Goal: Information Seeking & Learning: Check status

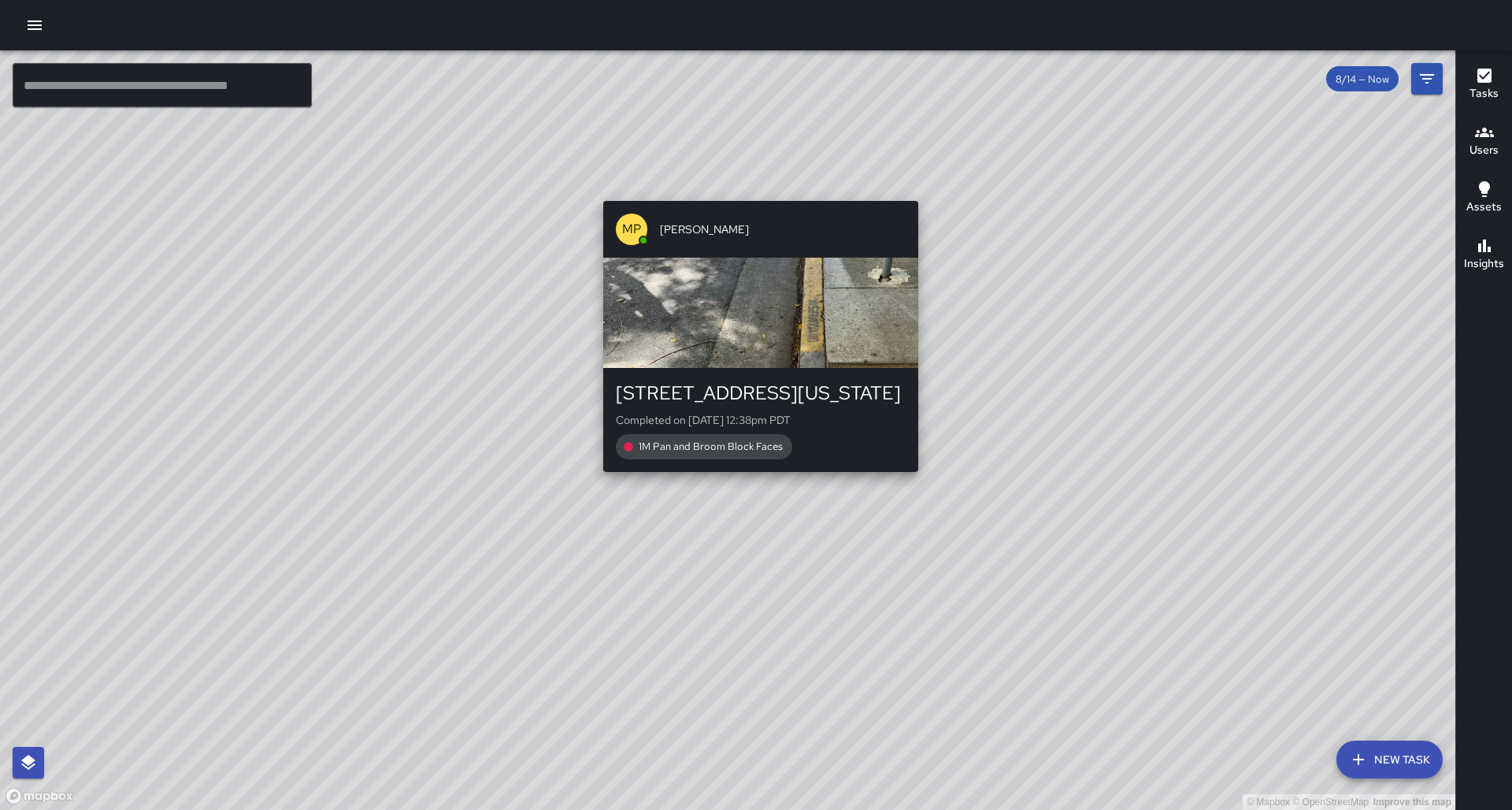
drag, startPoint x: 739, startPoint y: 292, endPoint x: 758, endPoint y: 188, distance: 105.7
click at [758, 188] on div "© Mapbox © OpenStreetMap Improve this map MP [PERSON_NAME] [STREET_ADDRESS][US_…" at bounding box center [727, 430] width 1455 height 759
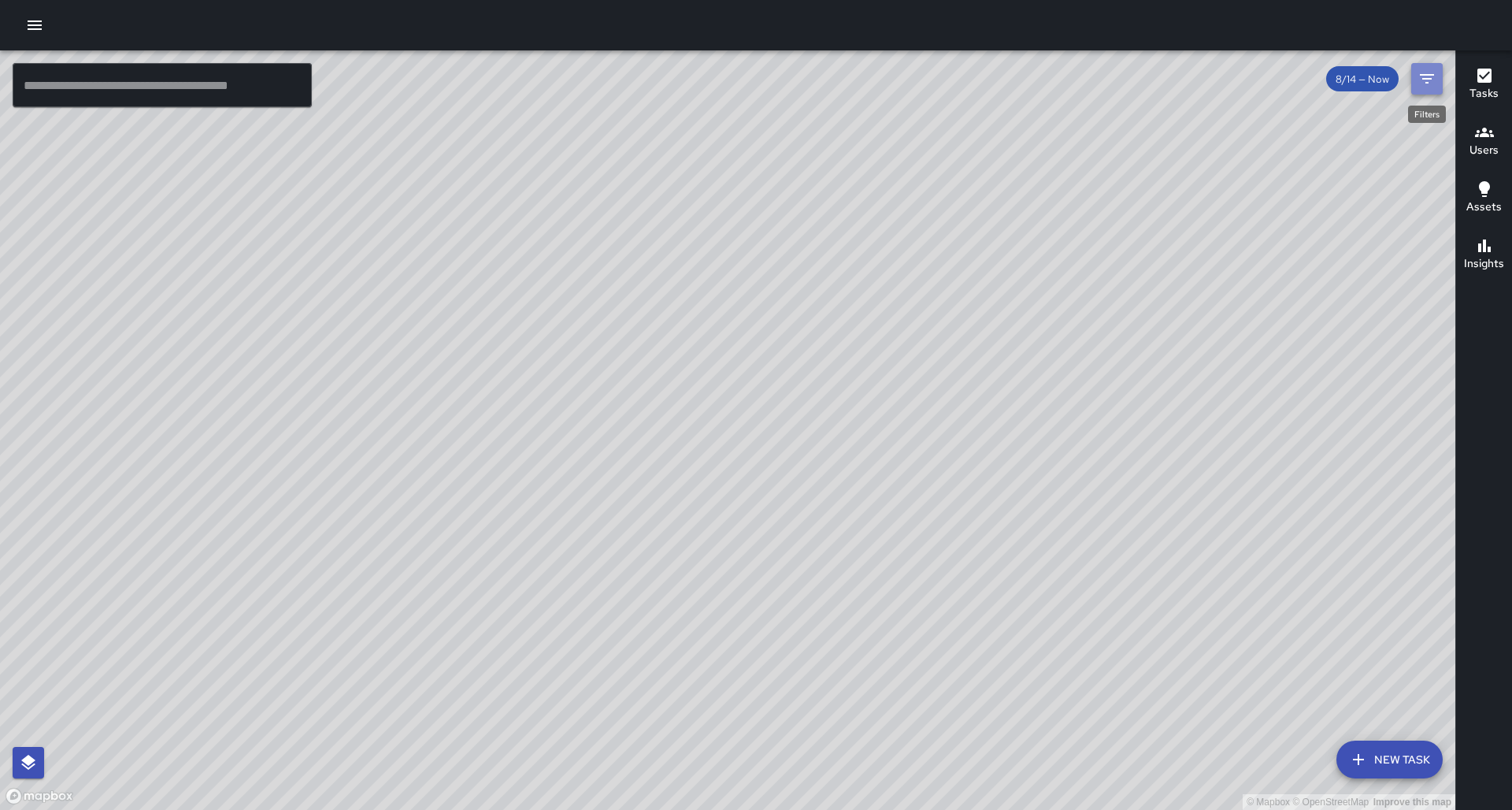
click at [1001, 73] on button "Filters" at bounding box center [1427, 79] width 32 height 32
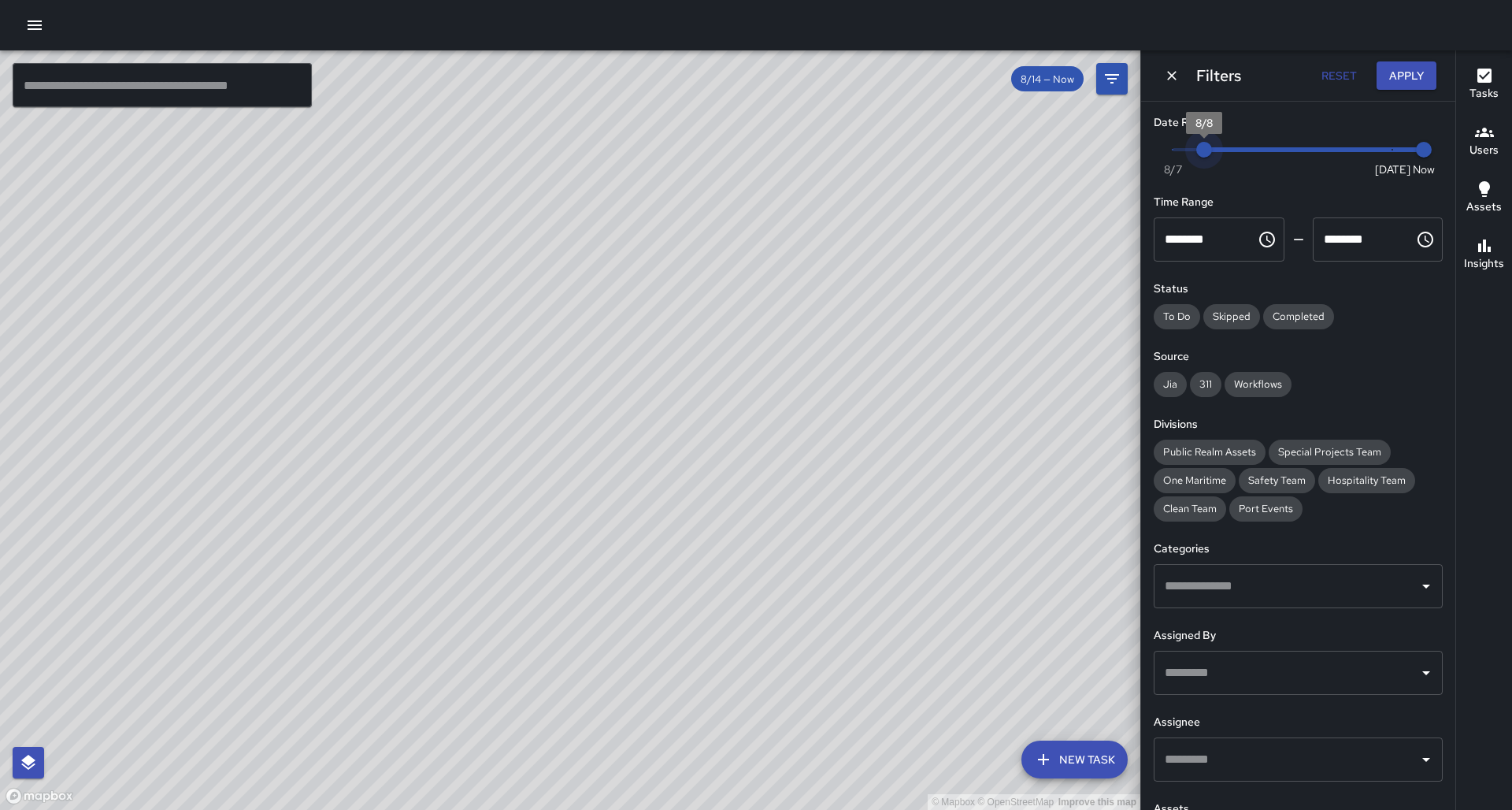
type input "*"
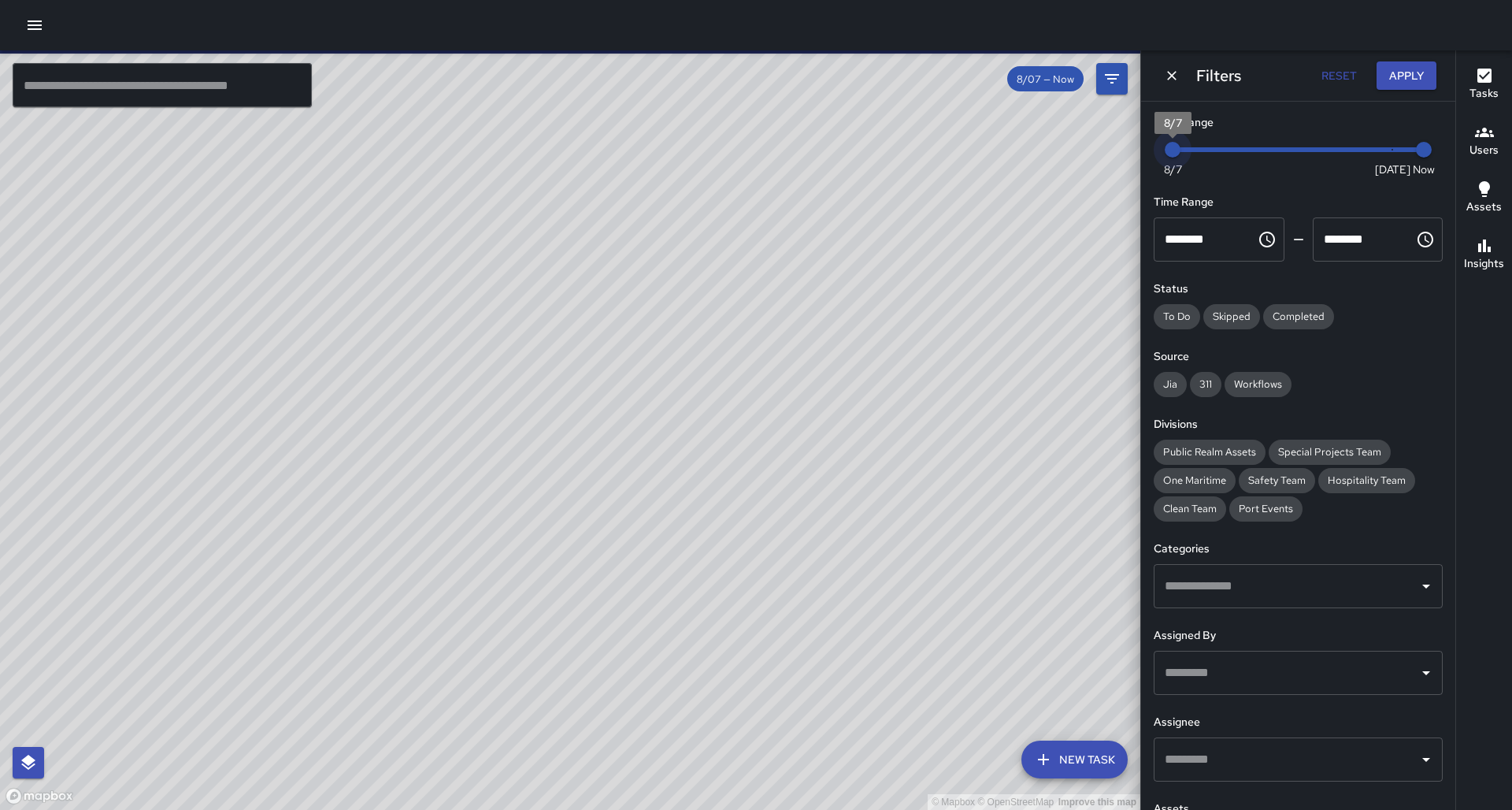
drag, startPoint x: 1389, startPoint y: 152, endPoint x: 1147, endPoint y: 152, distance: 242.0
click at [1001, 152] on div "Date Range Now [DATE] [DATE] 2:19 pm Time Range ******** ​ ******** ​ Status To…" at bounding box center [1298, 456] width 314 height 708
click at [1001, 168] on span "8/7" at bounding box center [1173, 169] width 18 height 16
click at [1001, 166] on span "8/7" at bounding box center [1173, 169] width 18 height 16
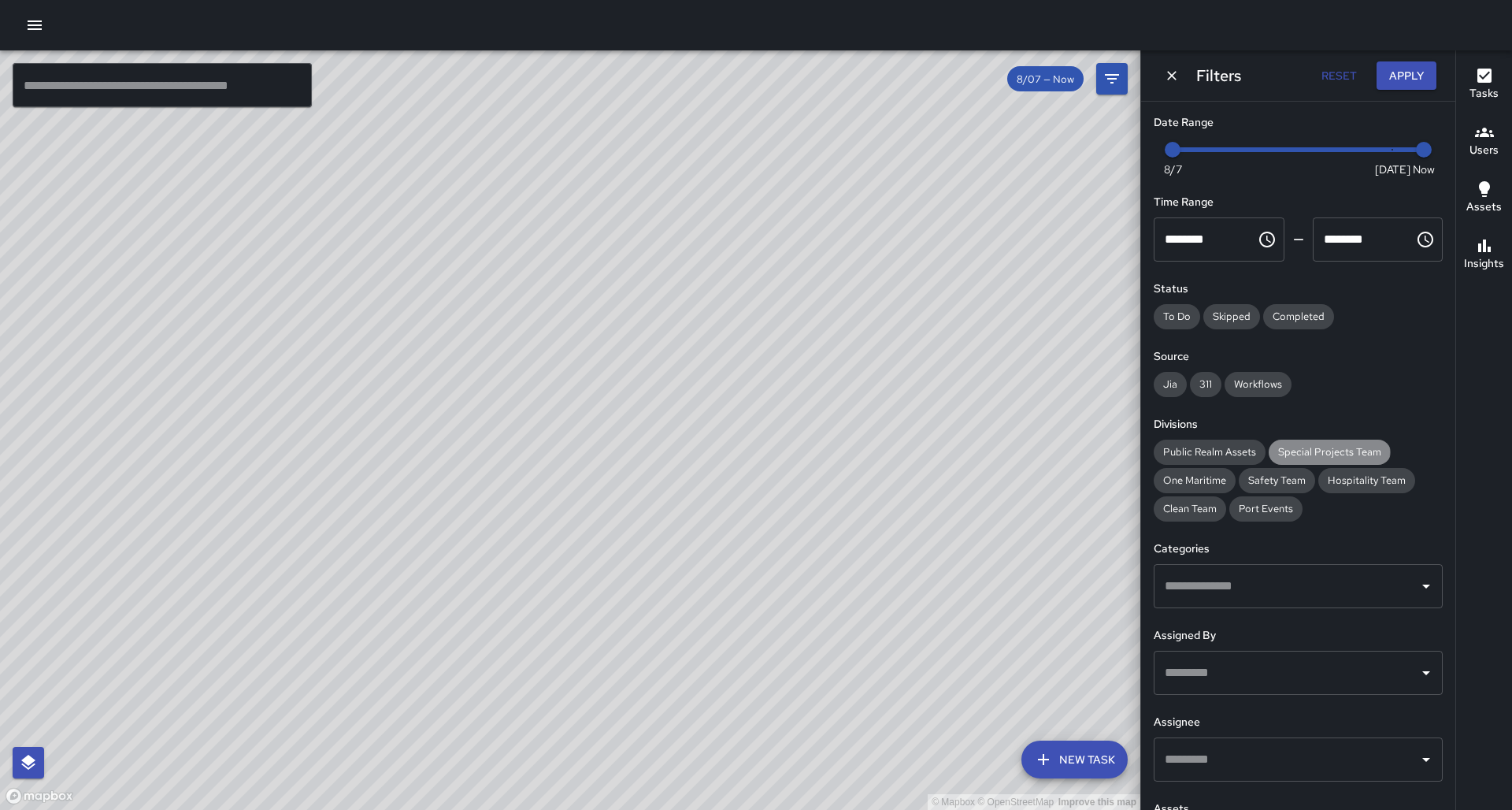
click at [1001, 448] on span "Special Projects Team" at bounding box center [1330, 452] width 122 height 13
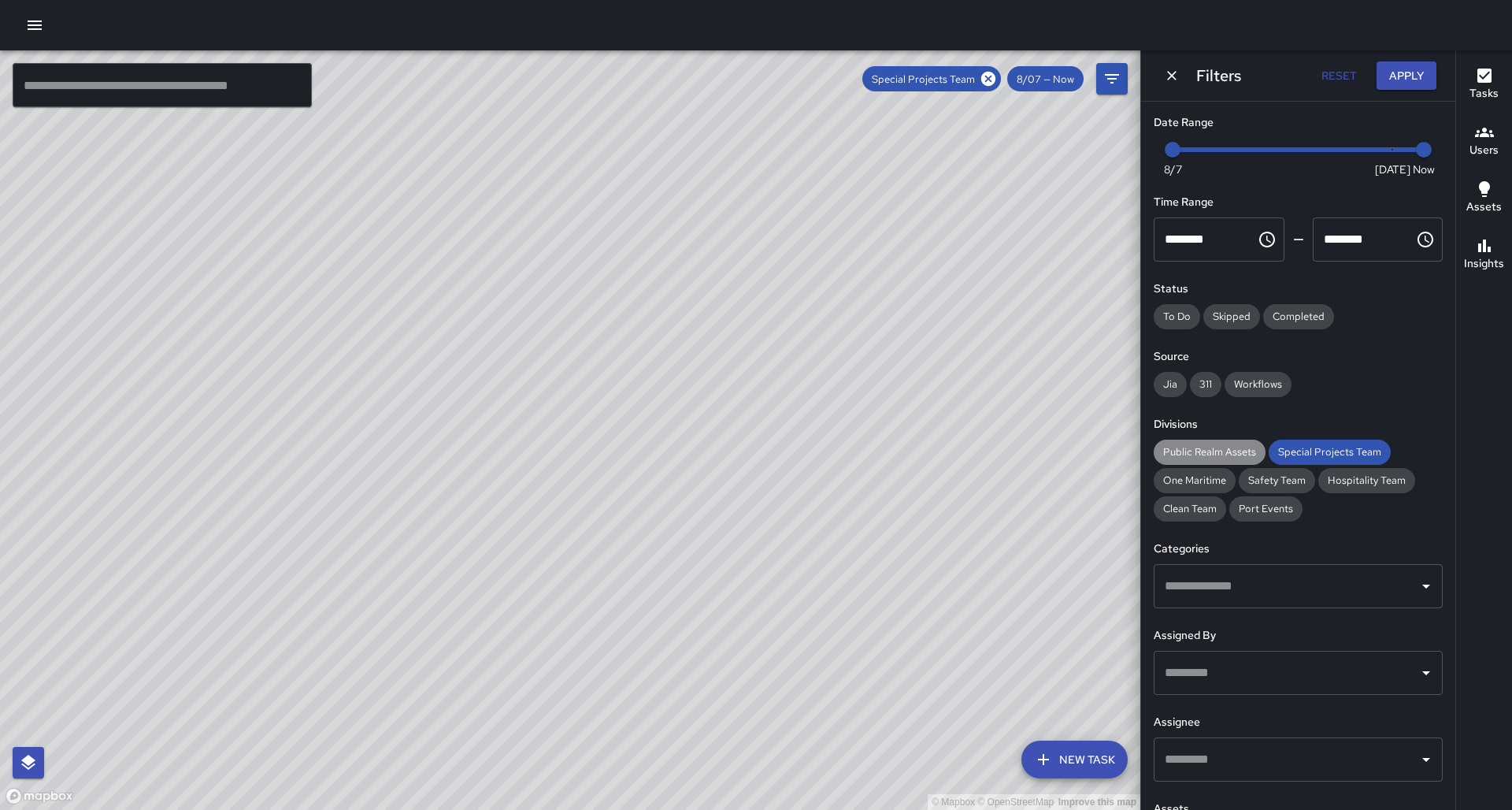
click at [1001, 445] on span "Public Realm Assets" at bounding box center [1210, 452] width 112 height 13
click at [37, 27] on icon "button" at bounding box center [34, 25] width 19 height 19
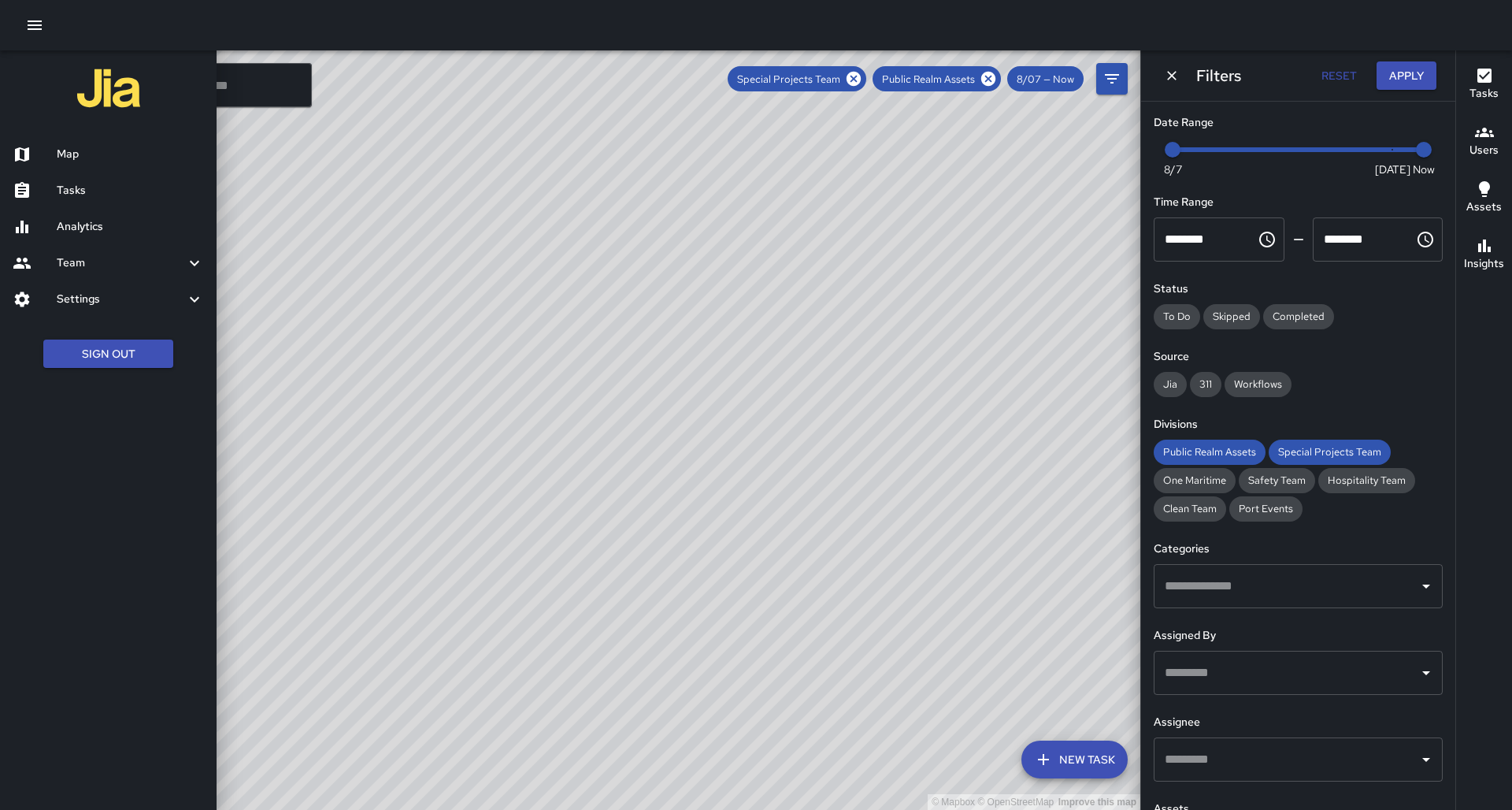
click at [67, 223] on h6 "Analytics" at bounding box center [130, 227] width 147 height 18
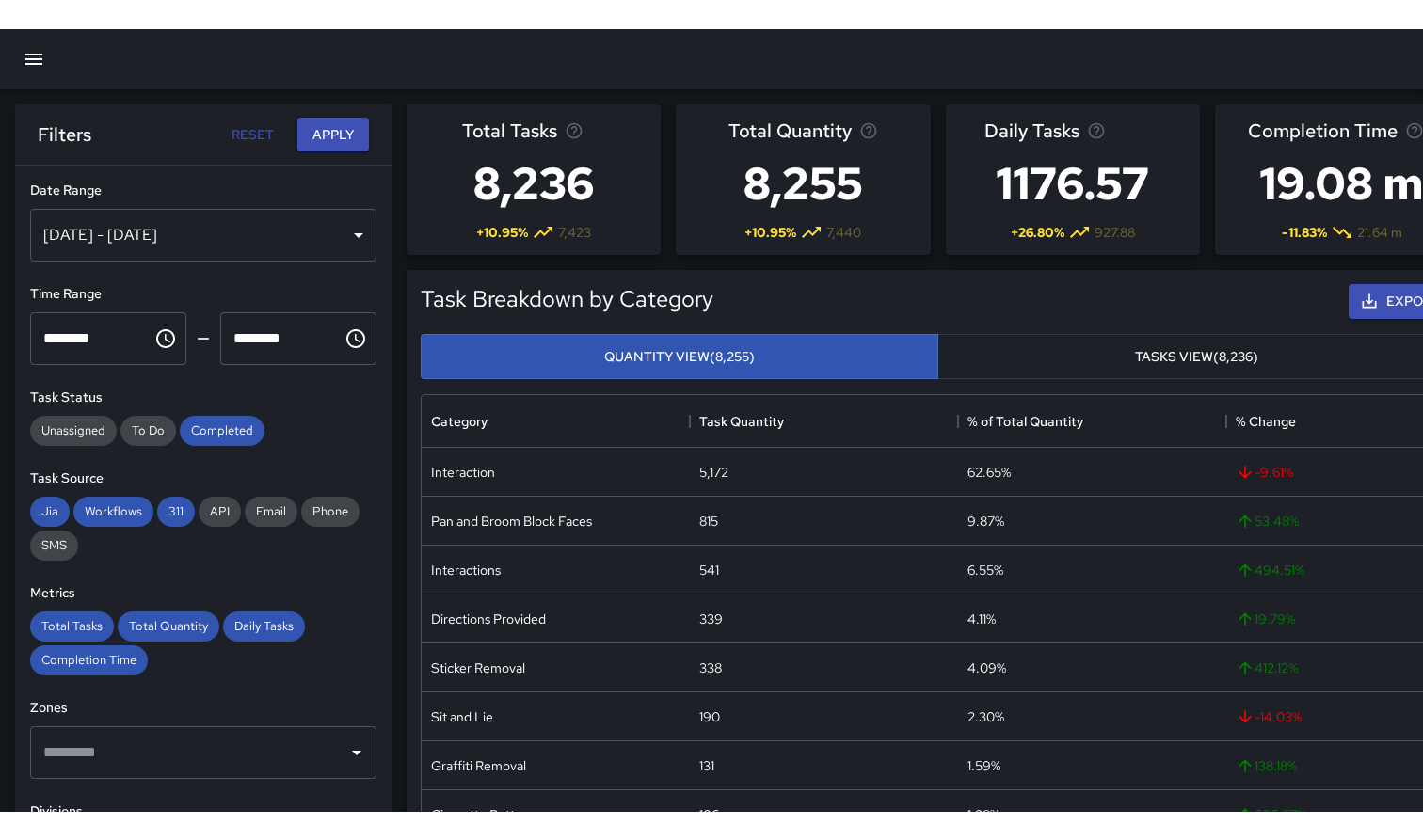
scroll to position [562, 972]
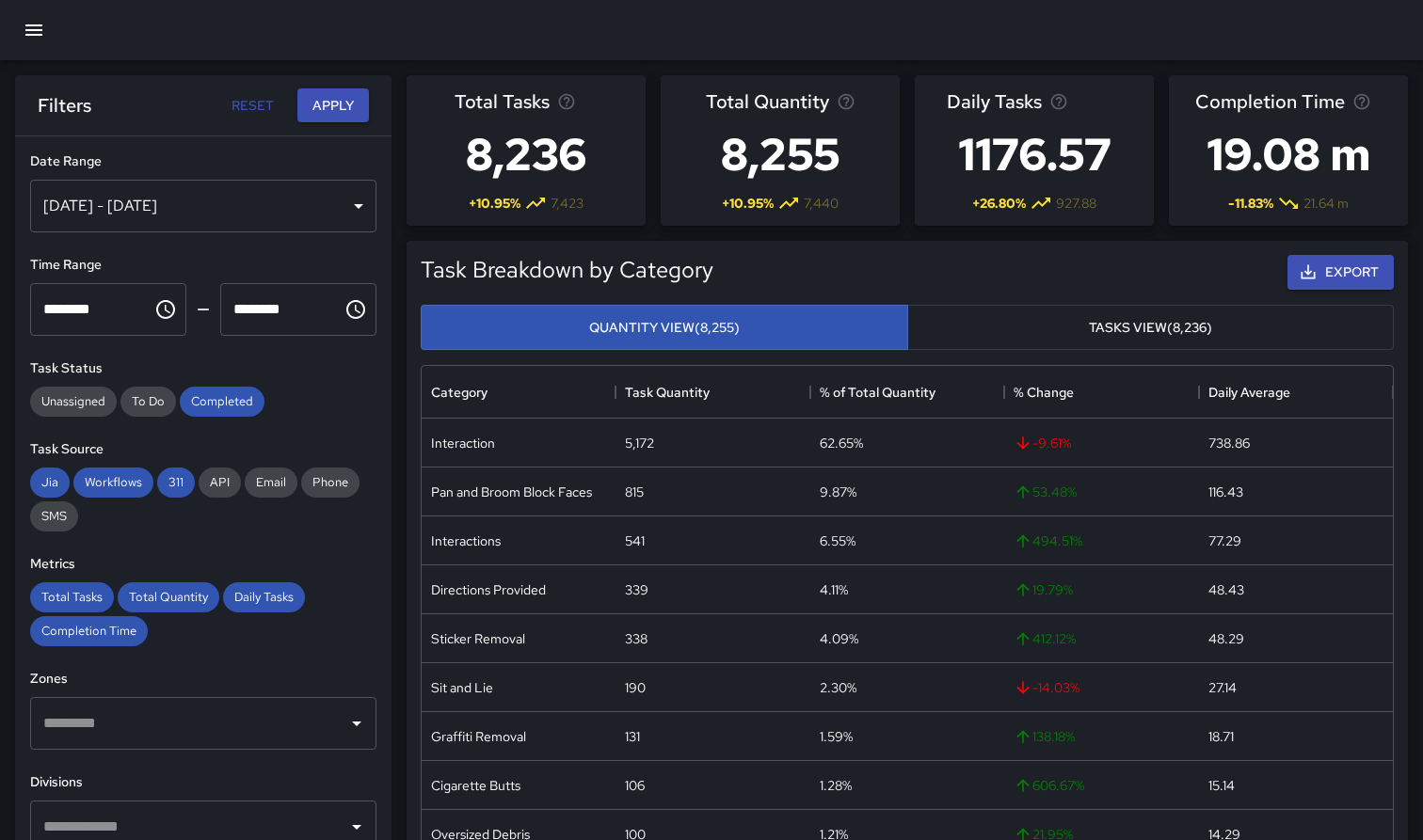
click at [355, 206] on div "[DATE] - [DATE]" at bounding box center [203, 206] width 347 height 53
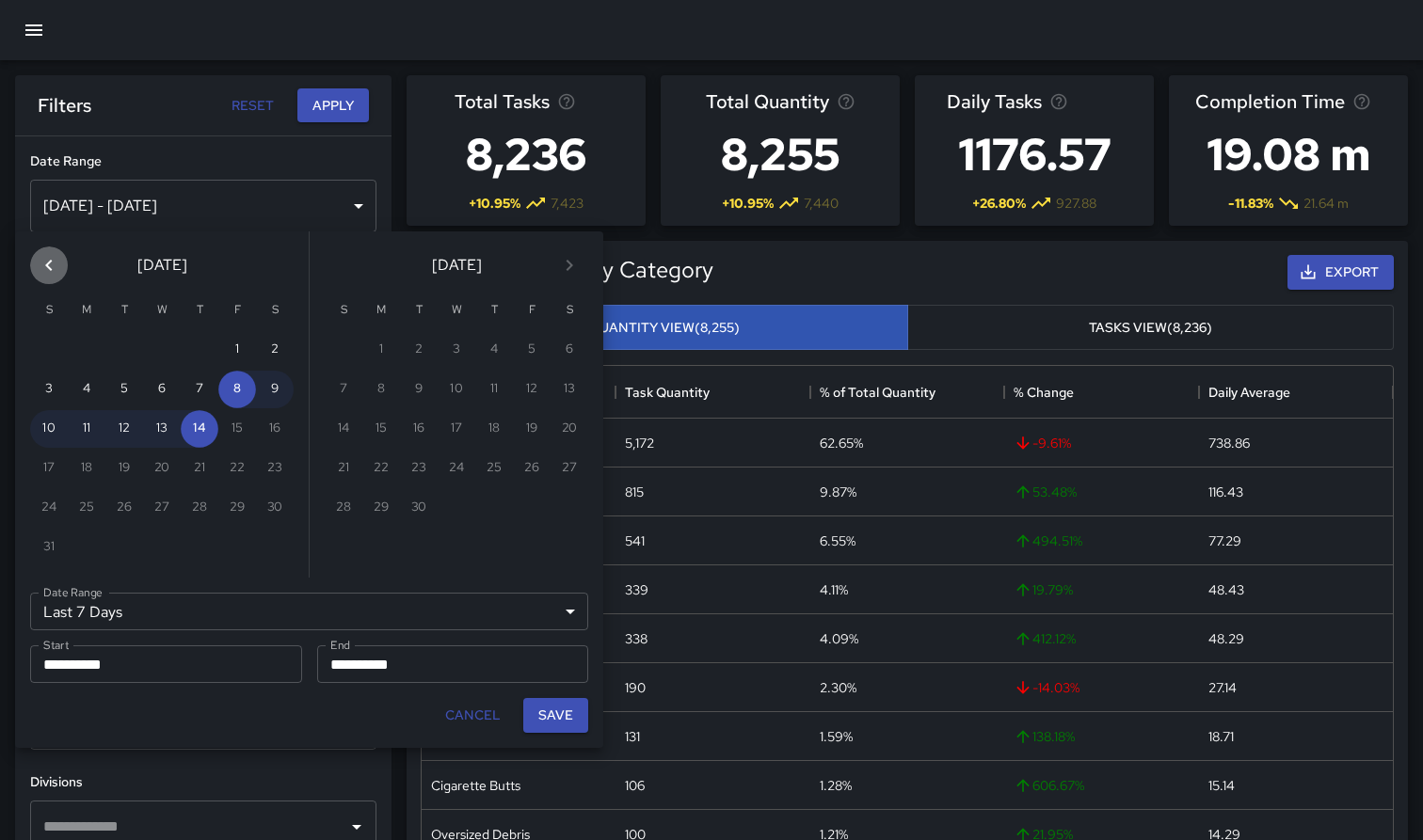
click at [45, 268] on icon "Previous month" at bounding box center [49, 265] width 23 height 23
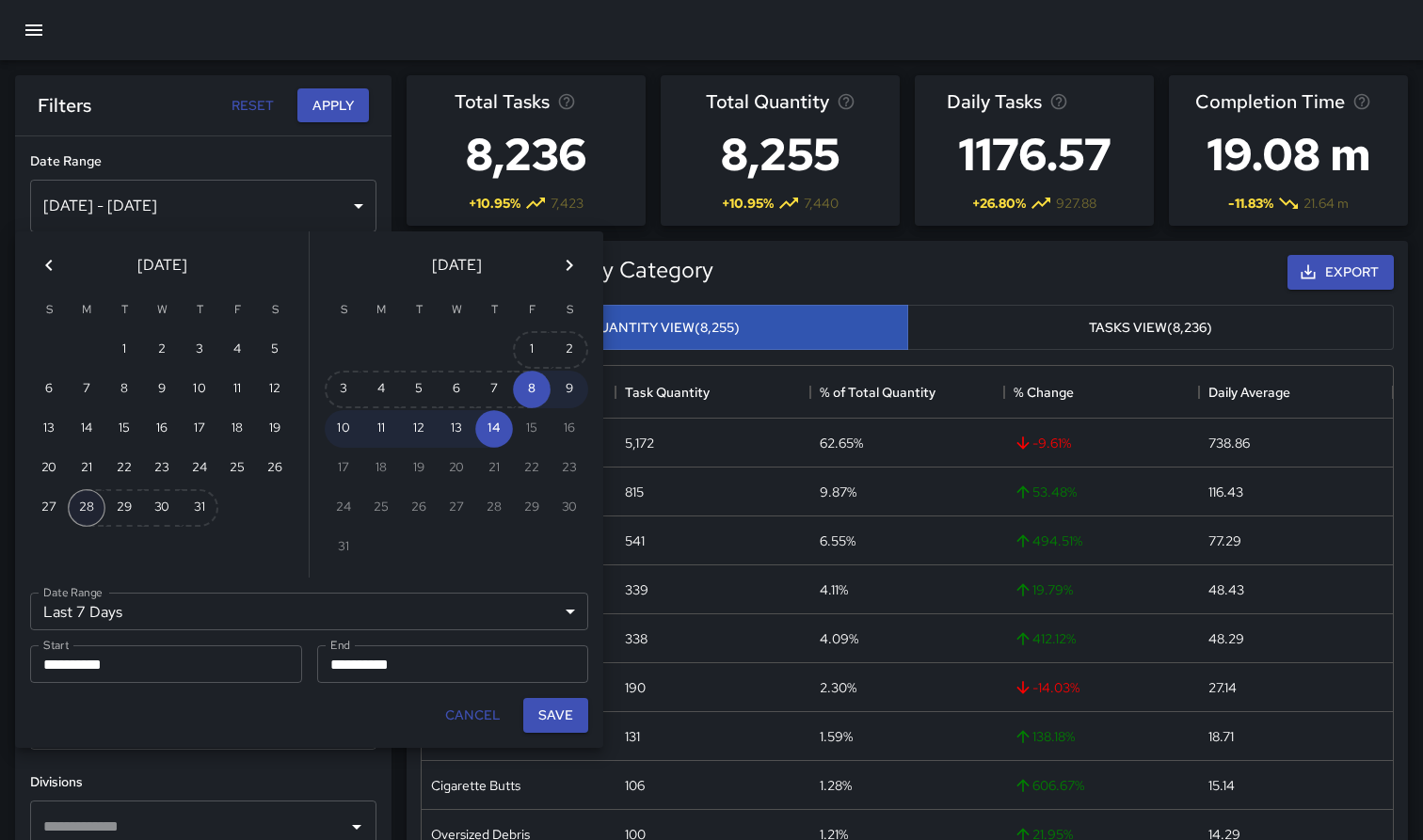
click at [93, 507] on button "28" at bounding box center [87, 509] width 38 height 38
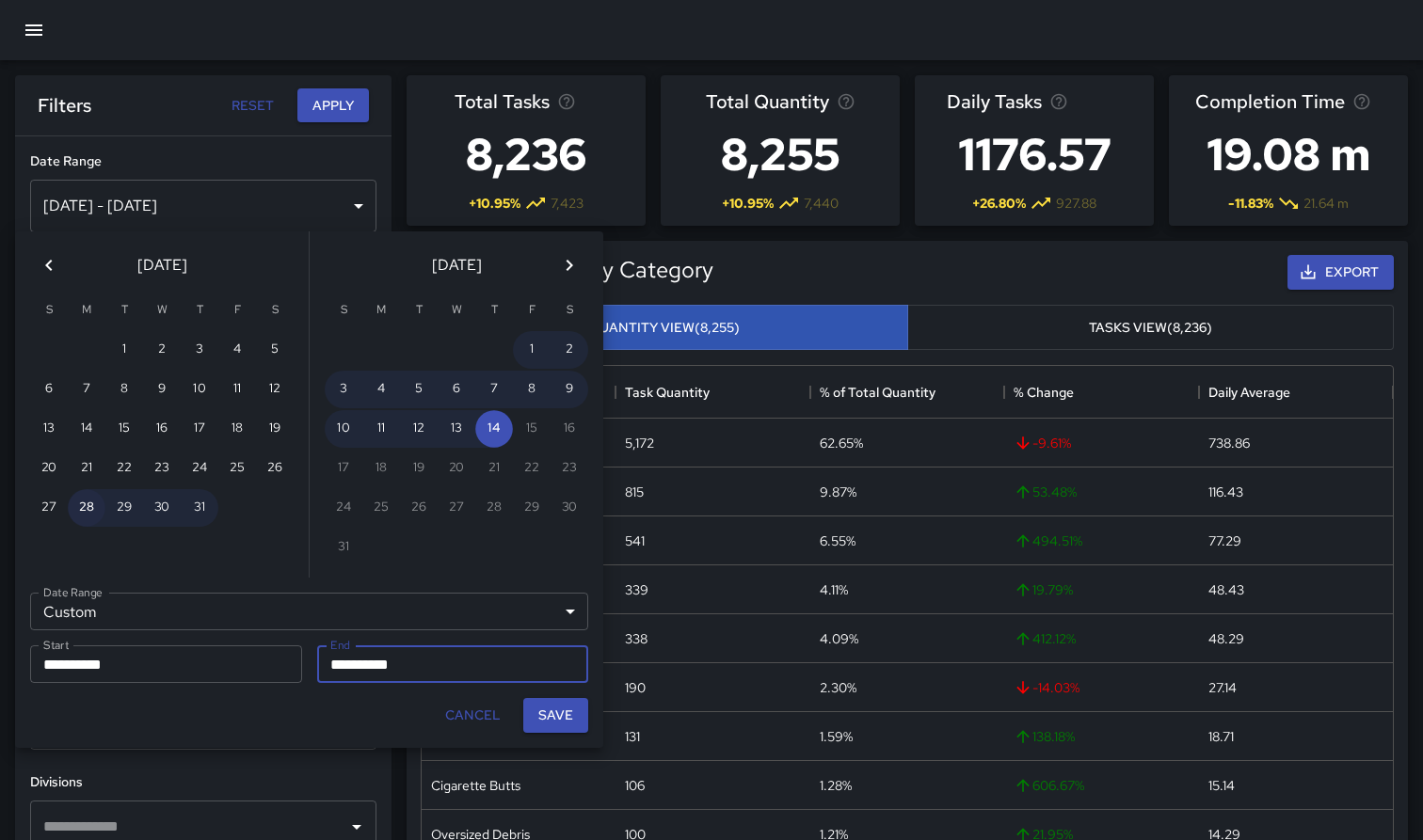
type input "******"
type input "**********"
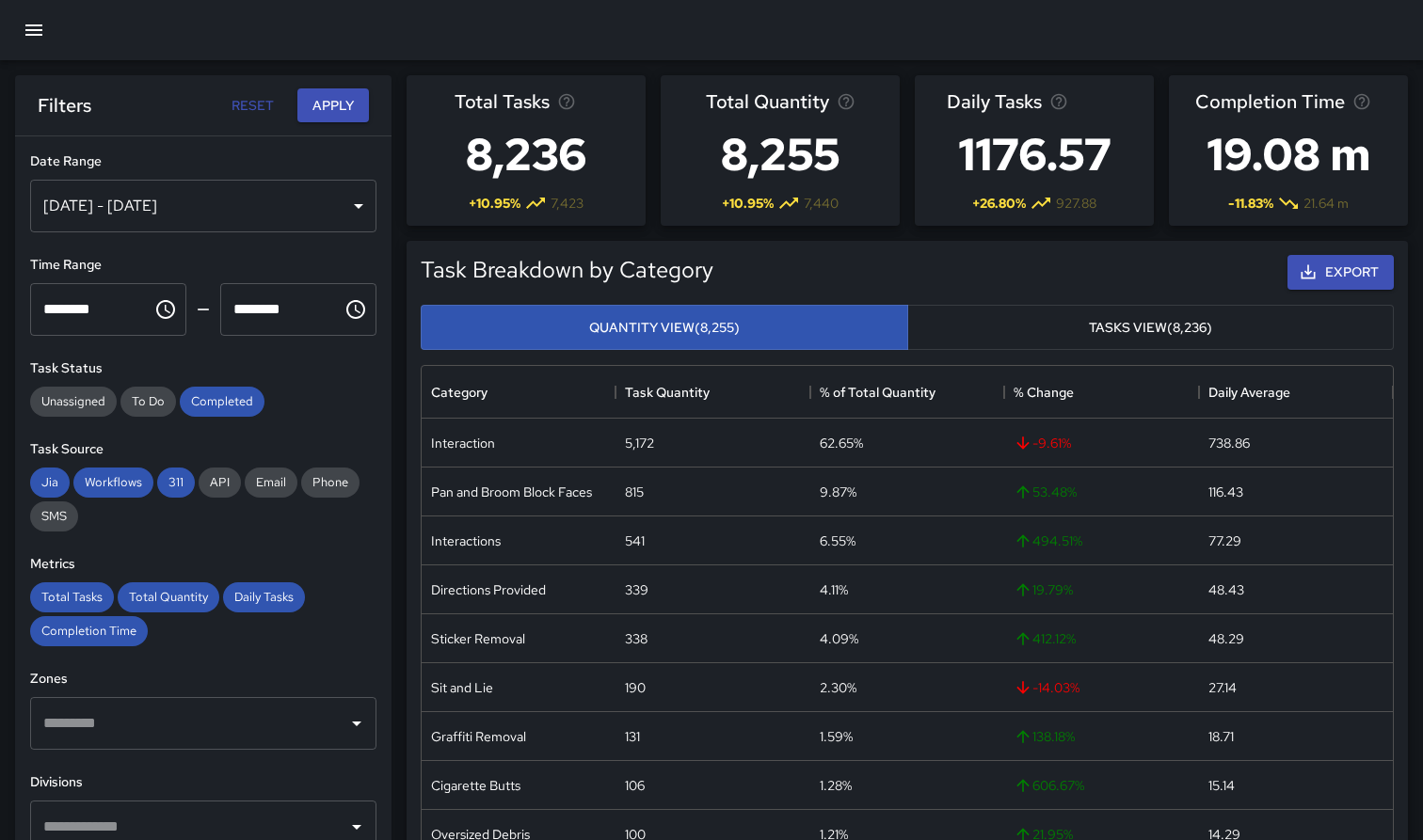
click at [358, 208] on div "[DATE] - [DATE]" at bounding box center [203, 206] width 347 height 53
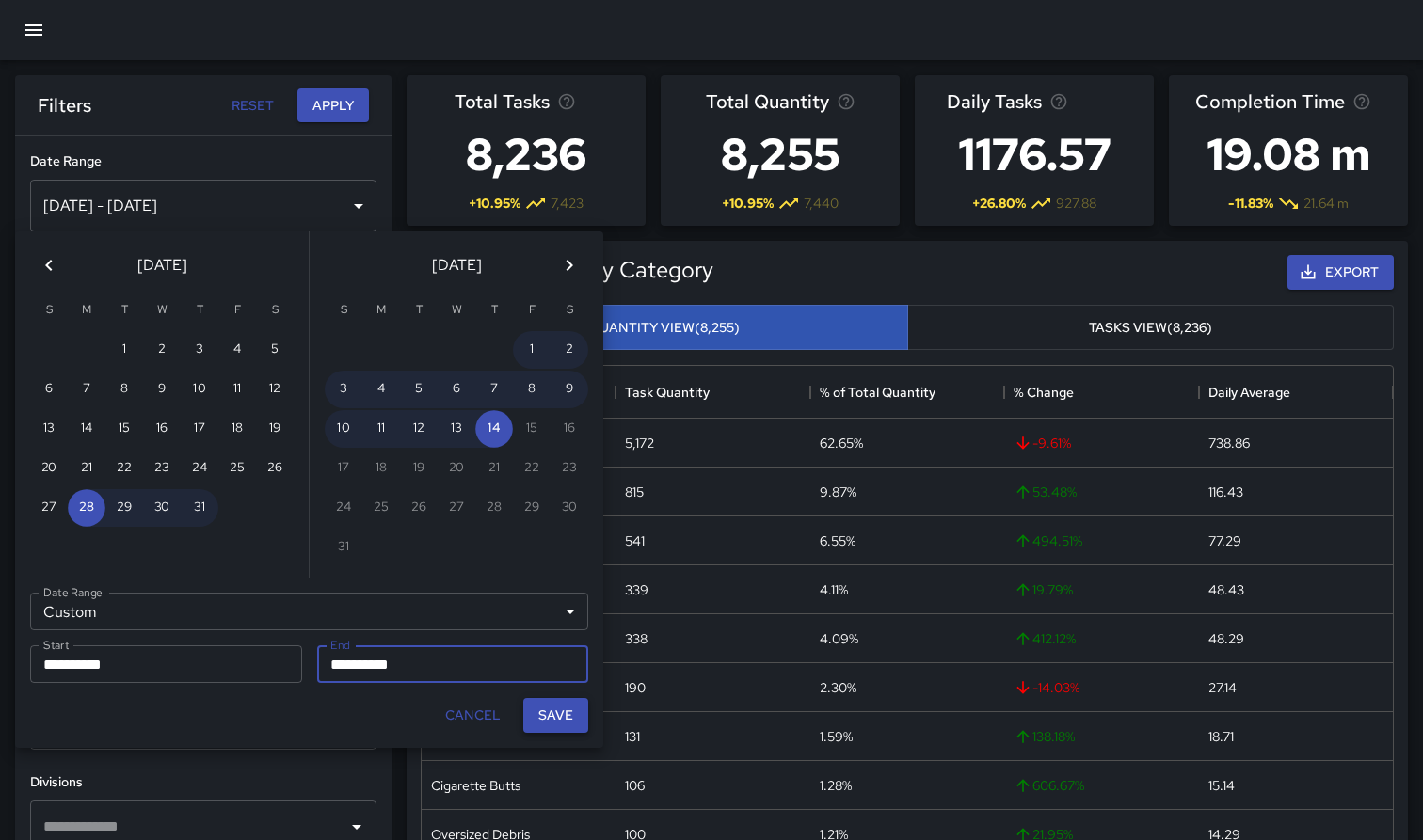
click at [554, 714] on button "Save" at bounding box center [556, 715] width 65 height 35
type input "**********"
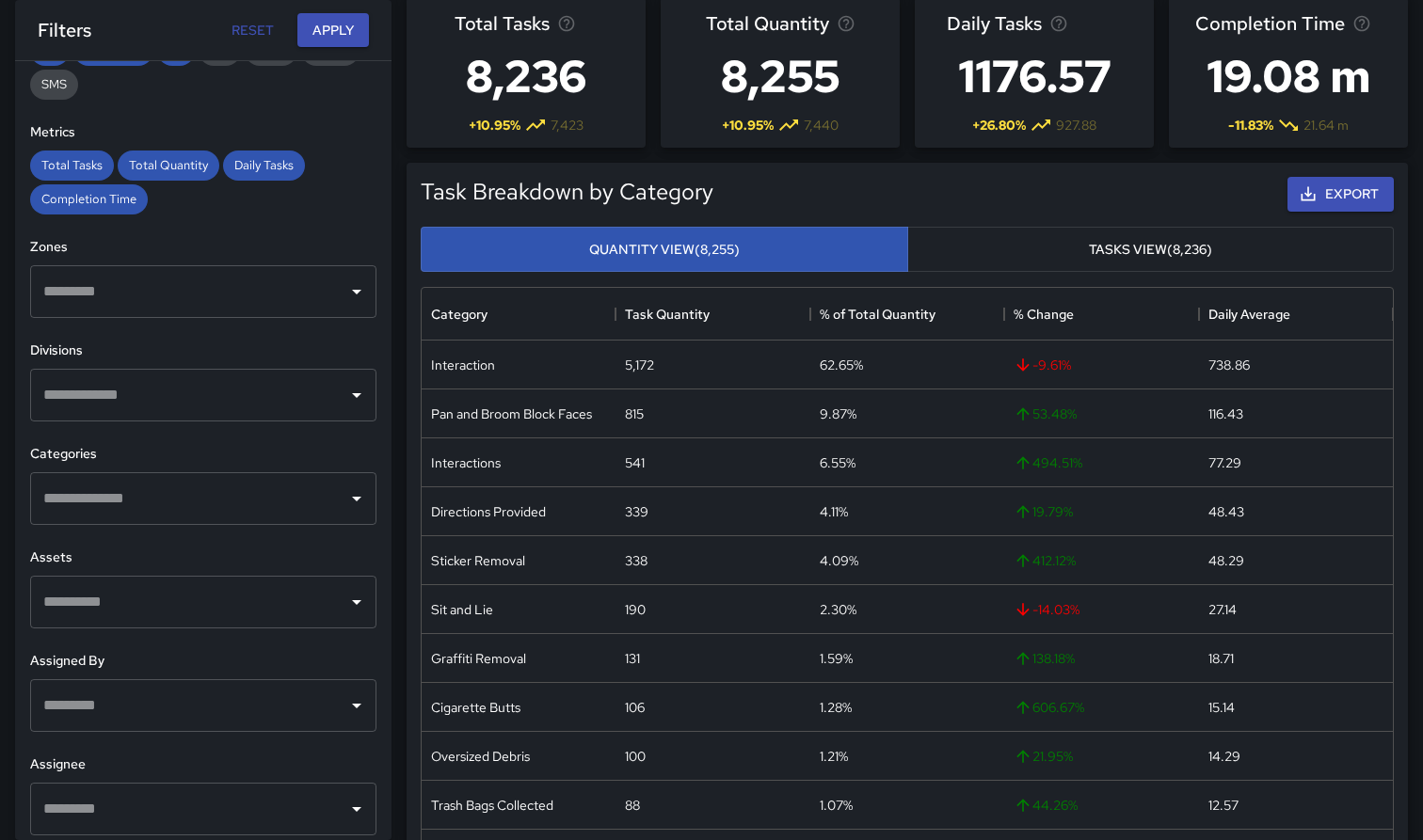
scroll to position [83, 0]
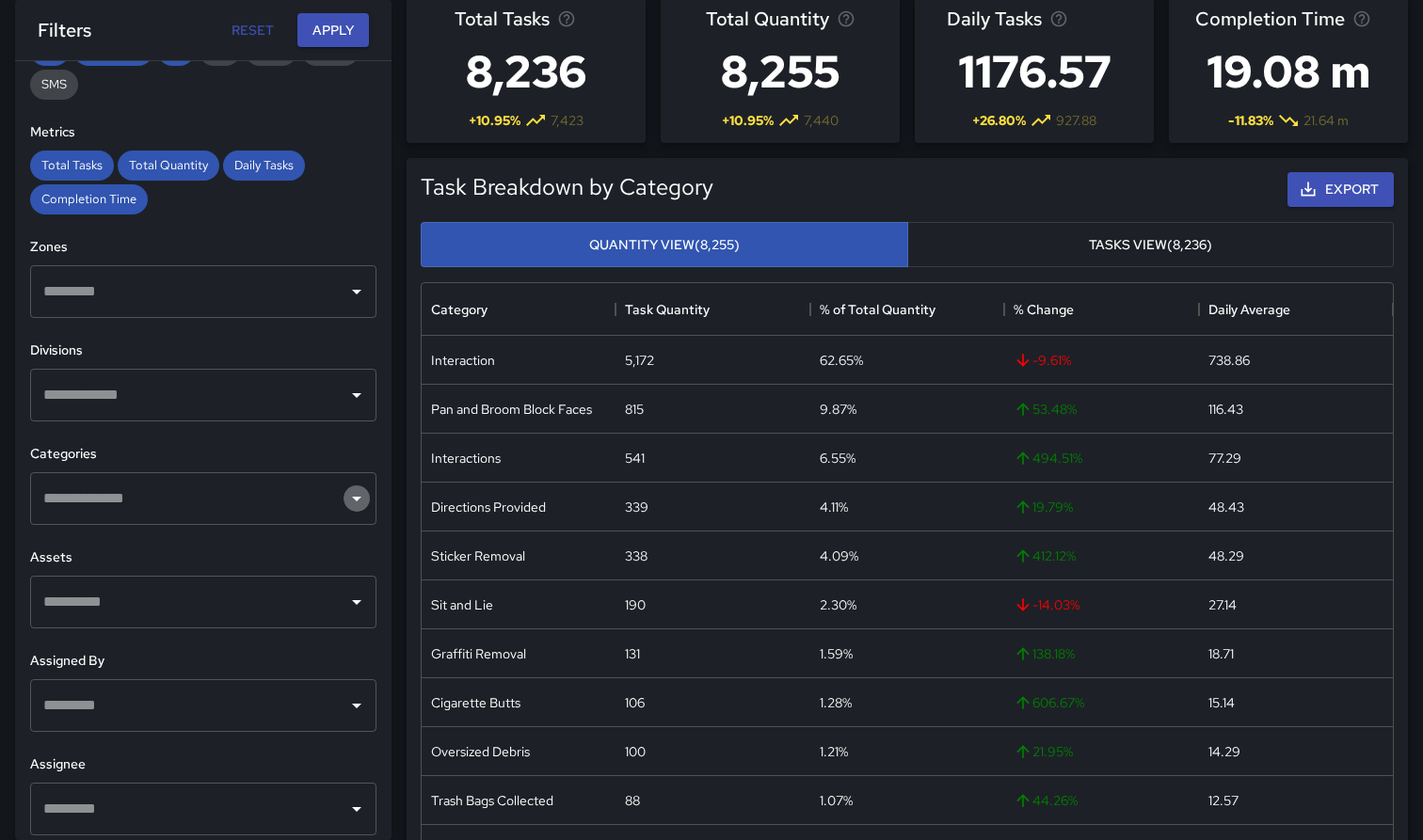
click at [354, 494] on icon "Open" at bounding box center [356, 499] width 23 height 23
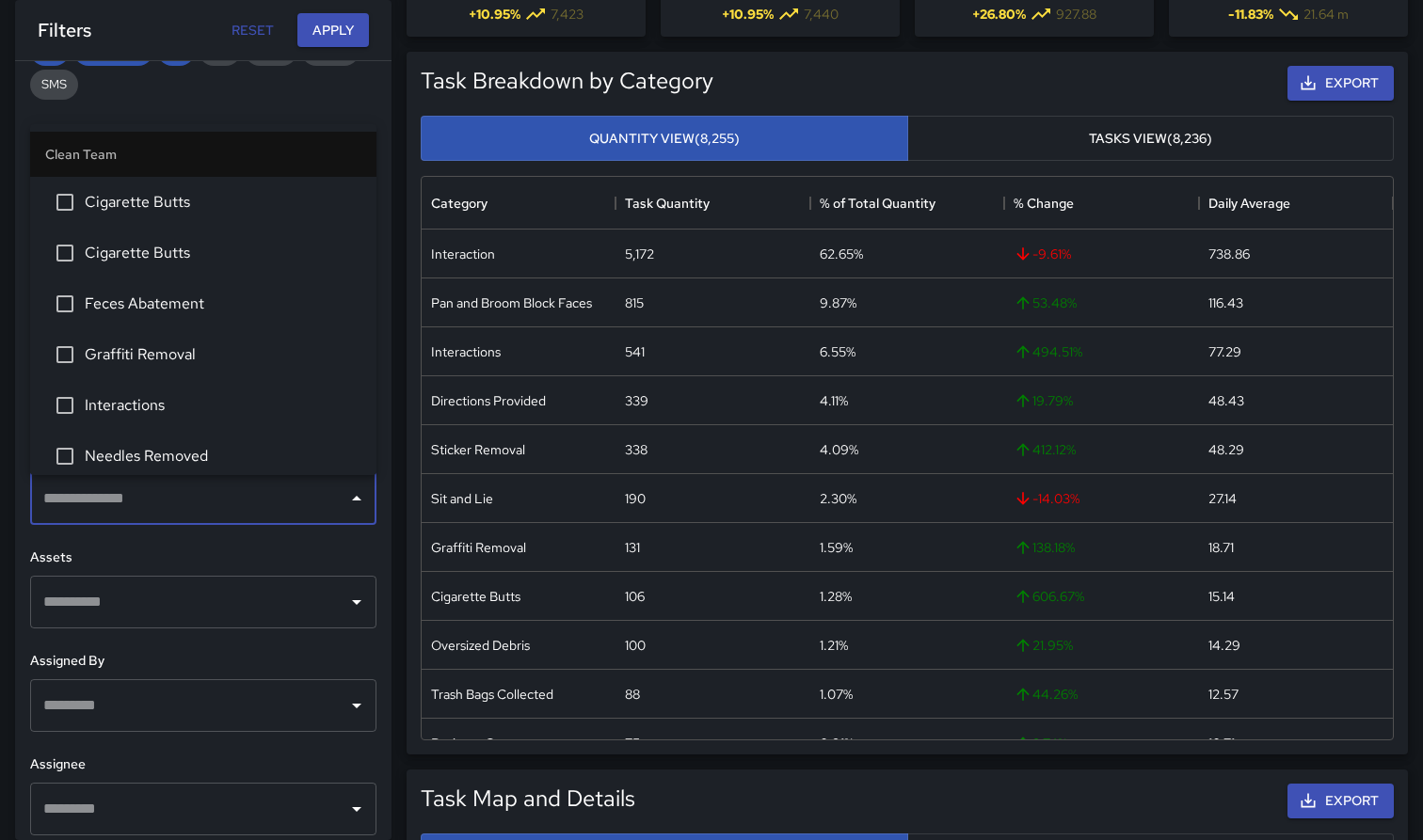
scroll to position [199, 0]
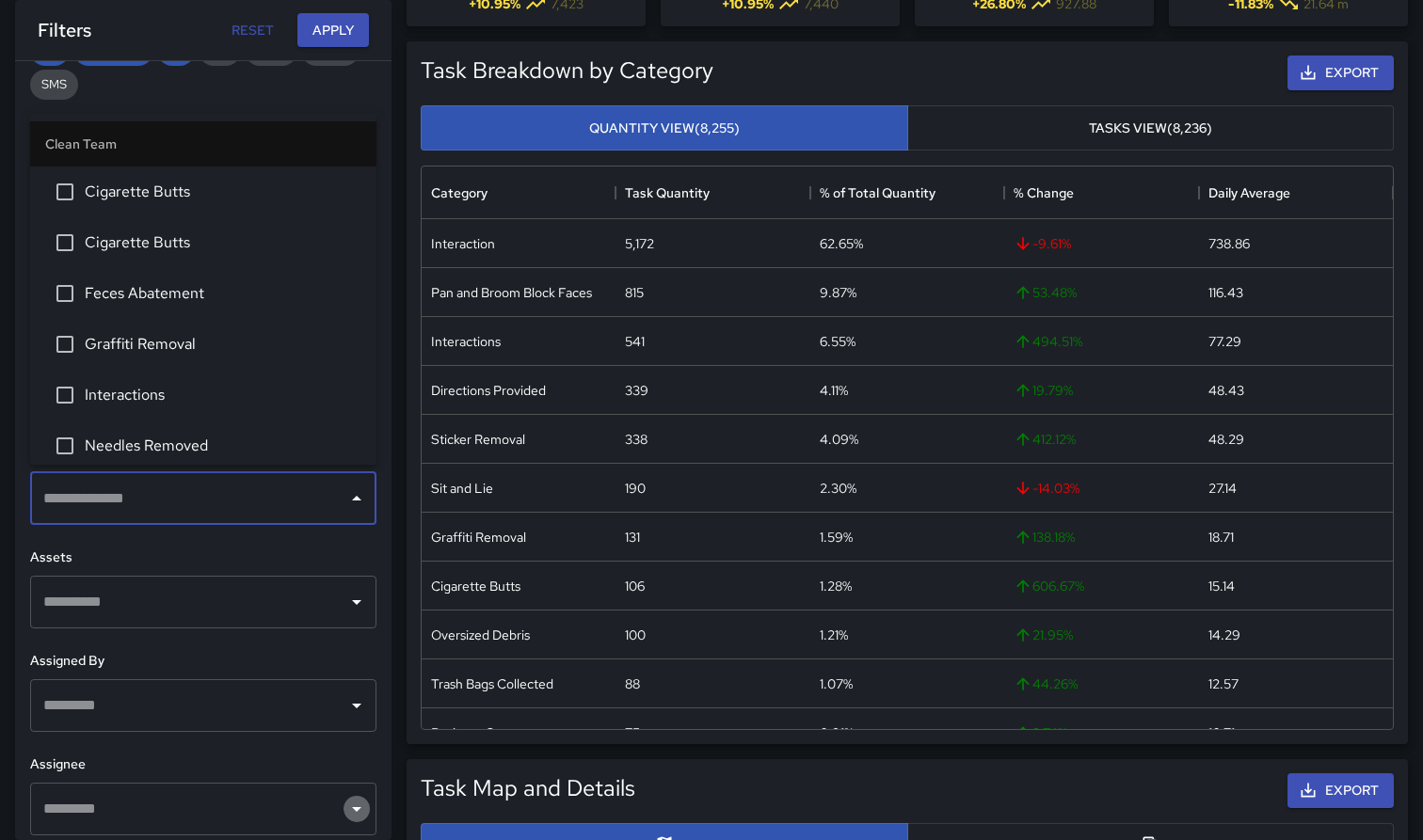
click at [354, 782] on icon "Open" at bounding box center [356, 809] width 23 height 23
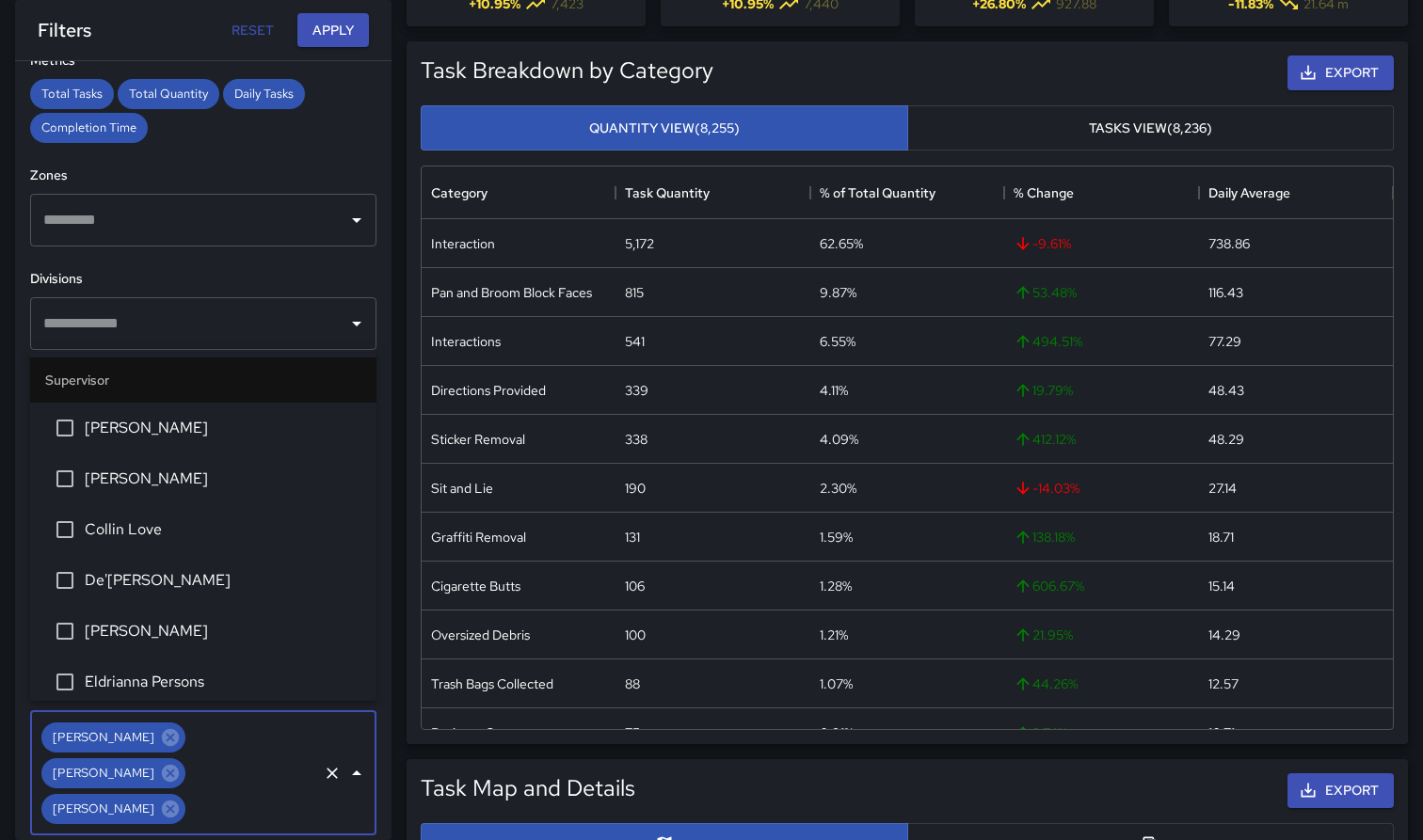
scroll to position [0, 0]
click at [360, 320] on icon "Open" at bounding box center [356, 323] width 23 height 23
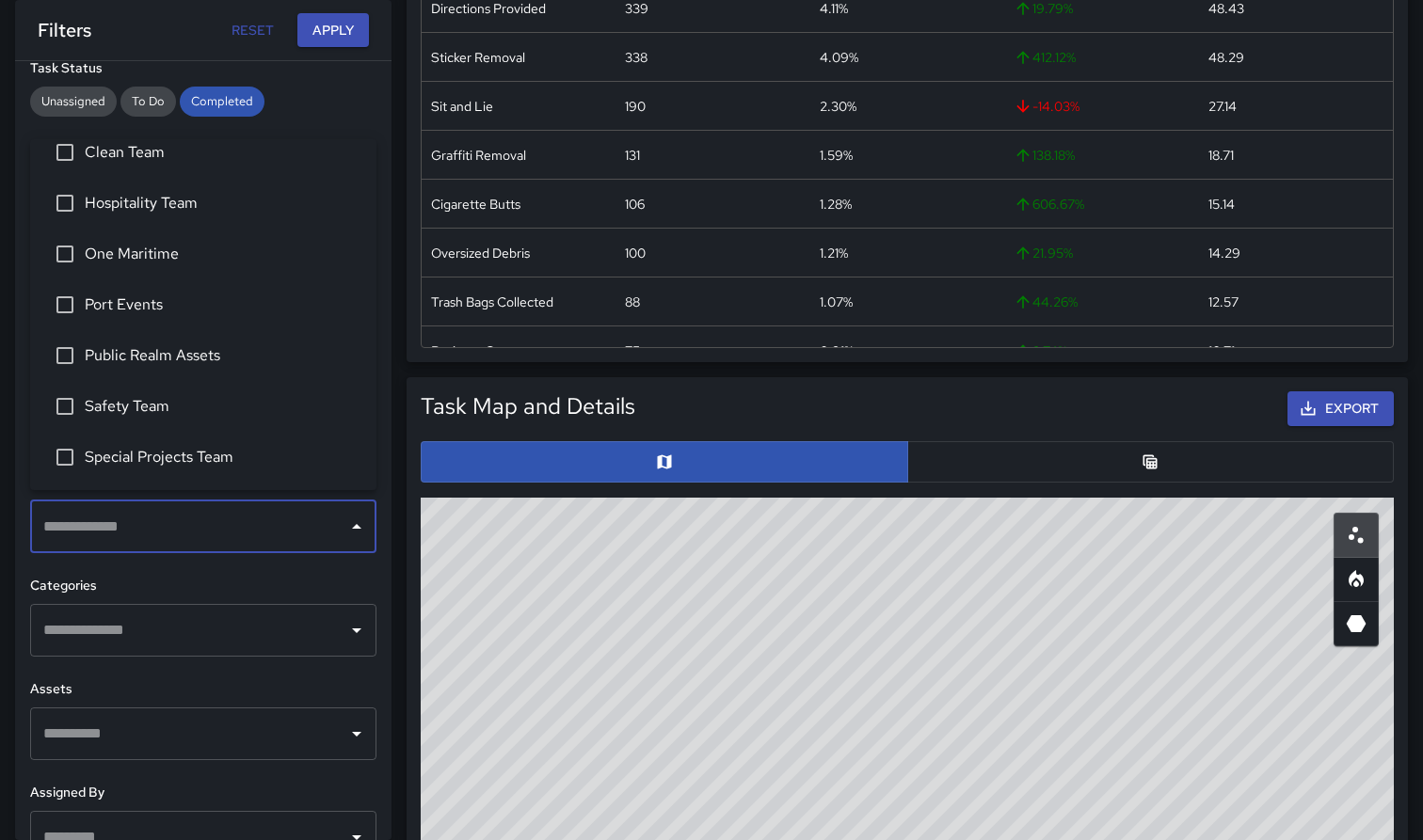
scroll to position [216, 0]
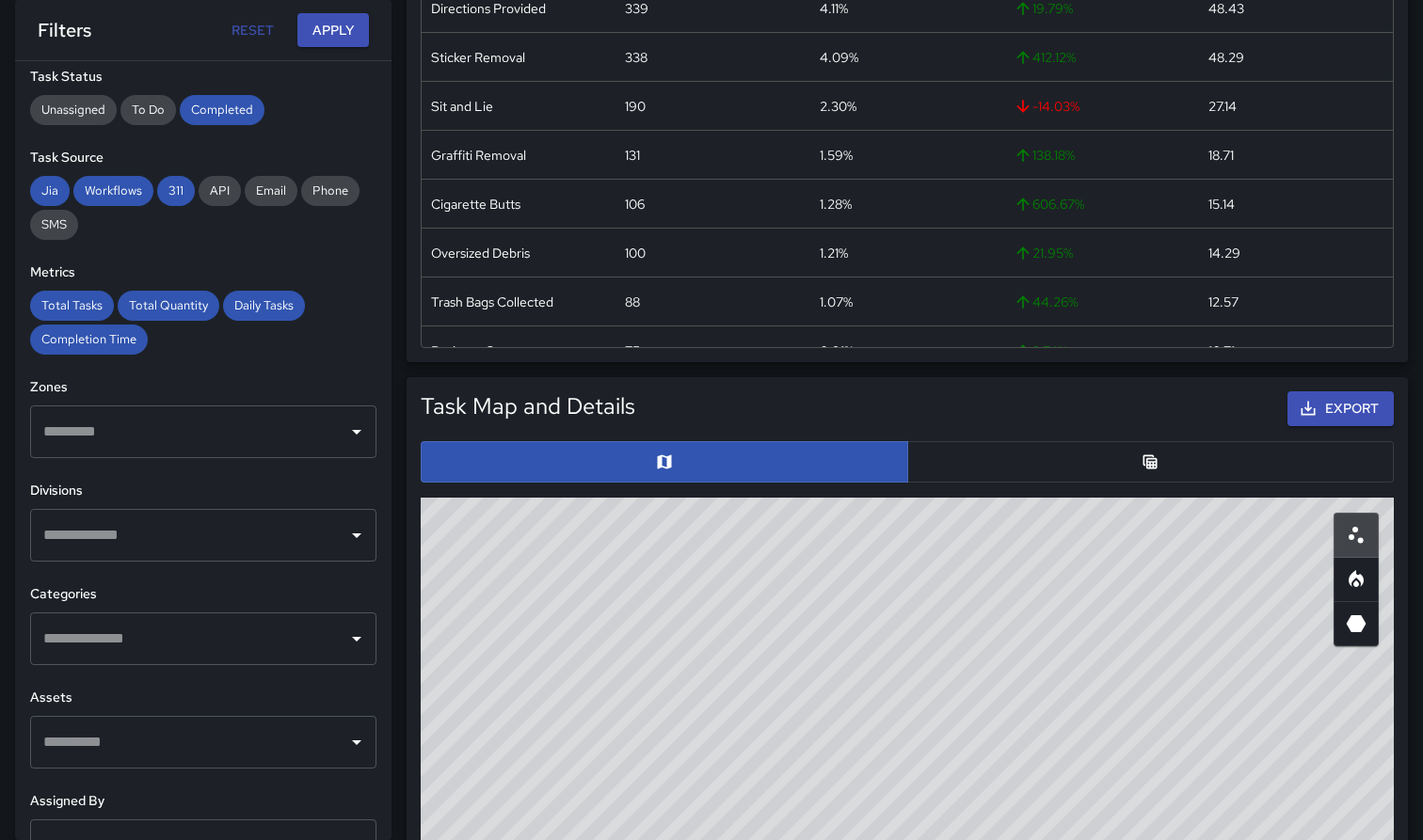
drag, startPoint x: 984, startPoint y: 616, endPoint x: 986, endPoint y: 487, distance: 129.0
click at [986, 487] on div "Task Map and Details Export ID Address Division 26270a50 [GEOGRAPHIC_DATA][PERS…" at bounding box center [907, 813] width 989 height 859
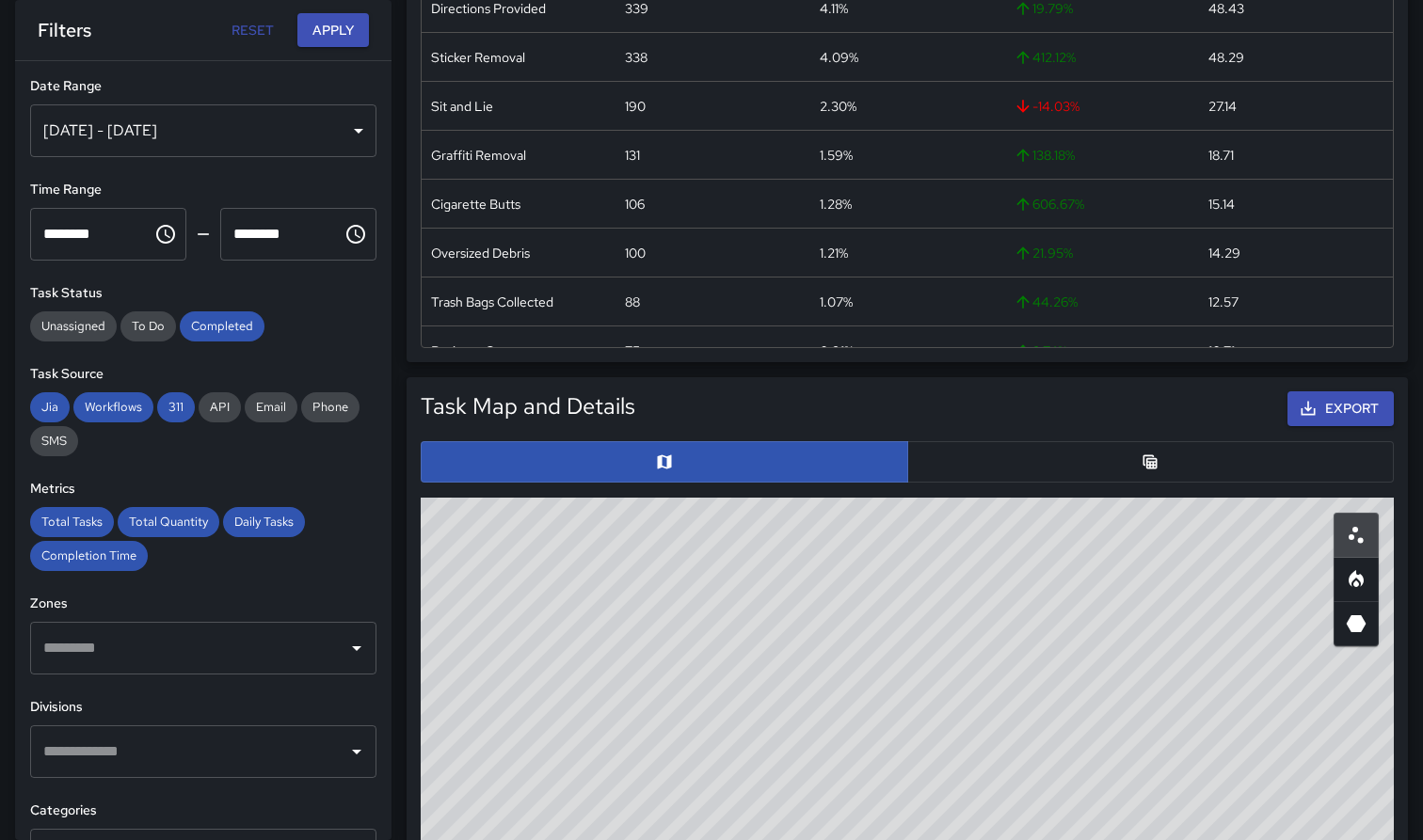
scroll to position [0, 0]
click at [340, 31] on button "Apply" at bounding box center [334, 30] width 72 height 35
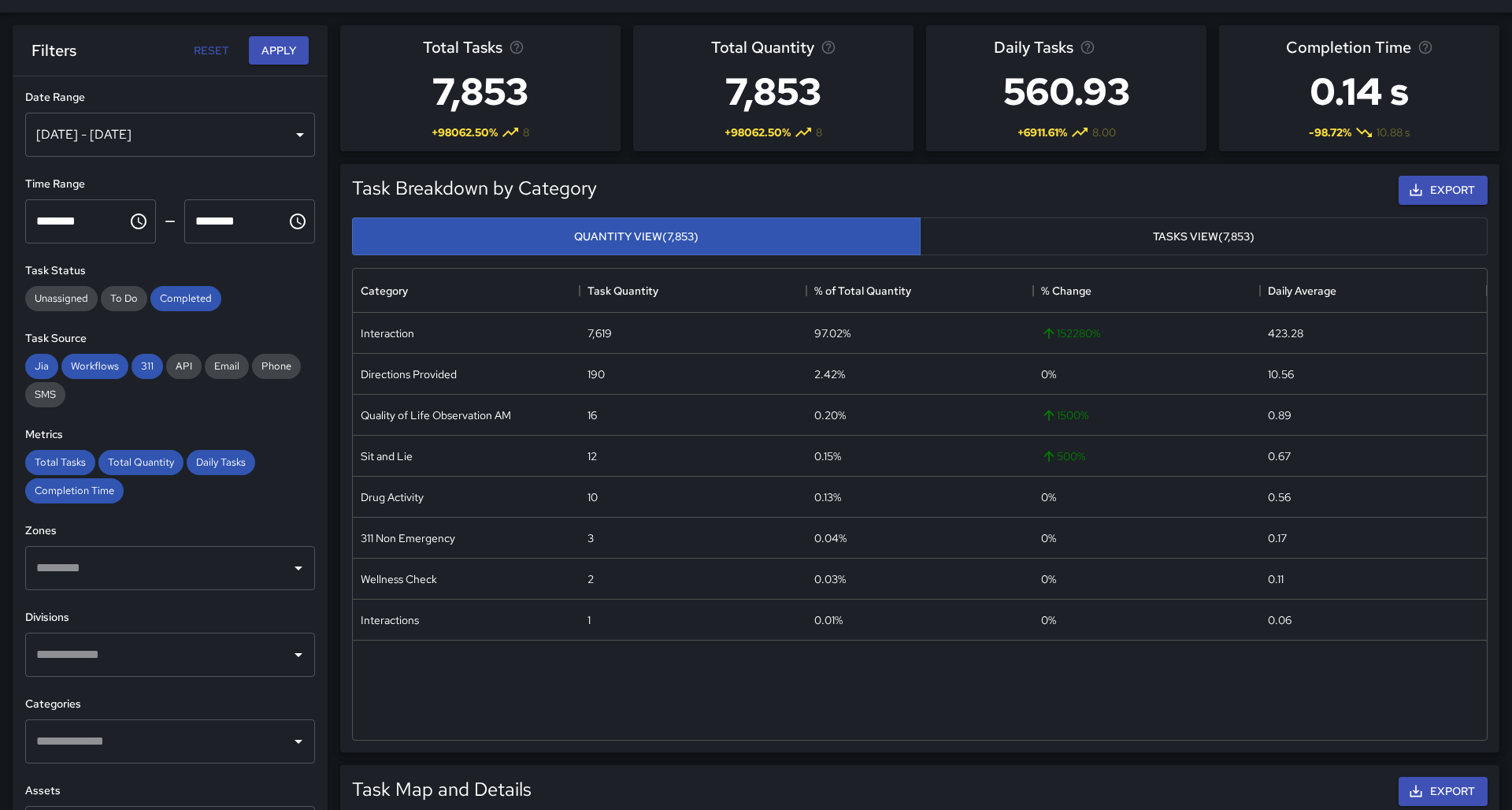
scroll to position [38, 0]
